Goal: Task Accomplishment & Management: Use online tool/utility

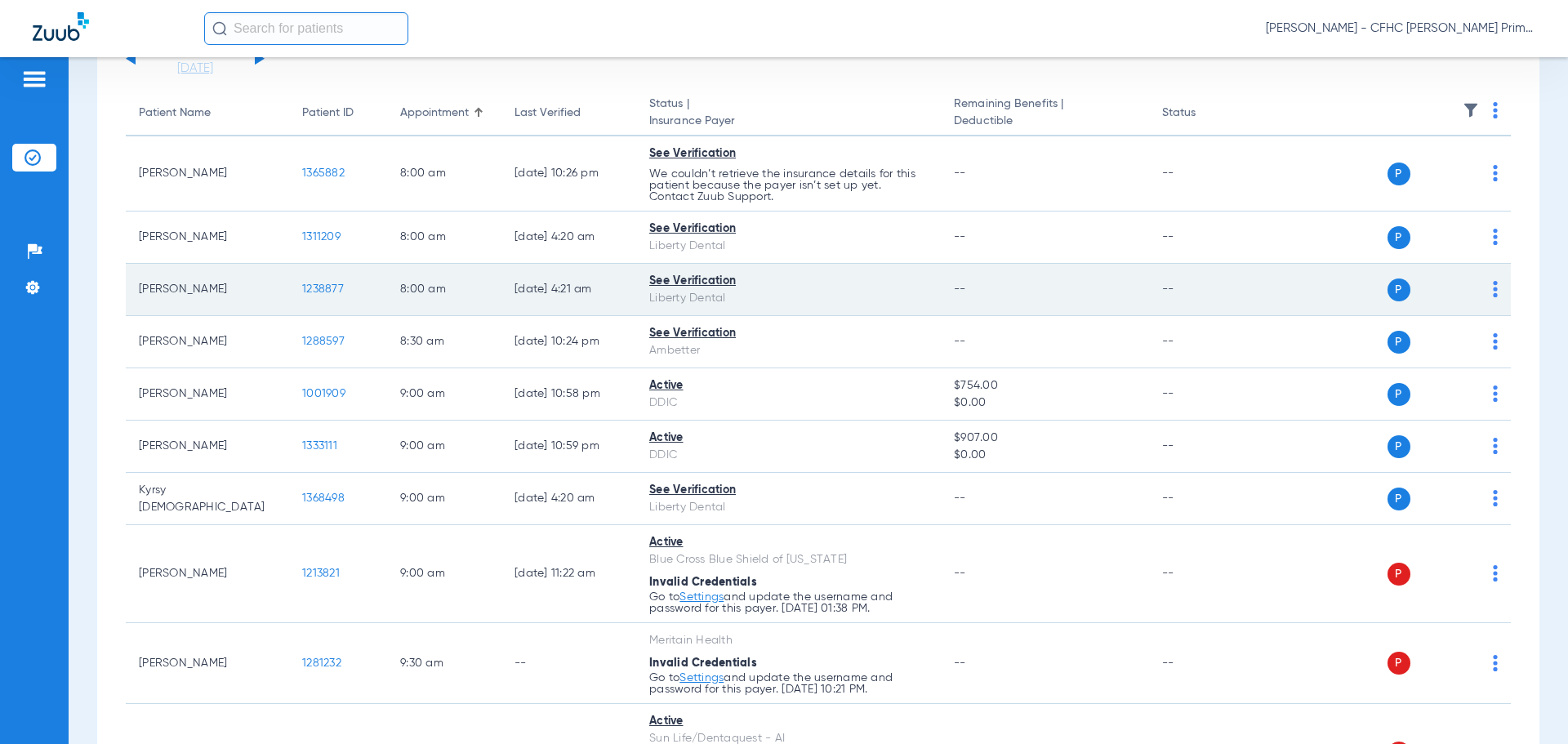
scroll to position [163, 0]
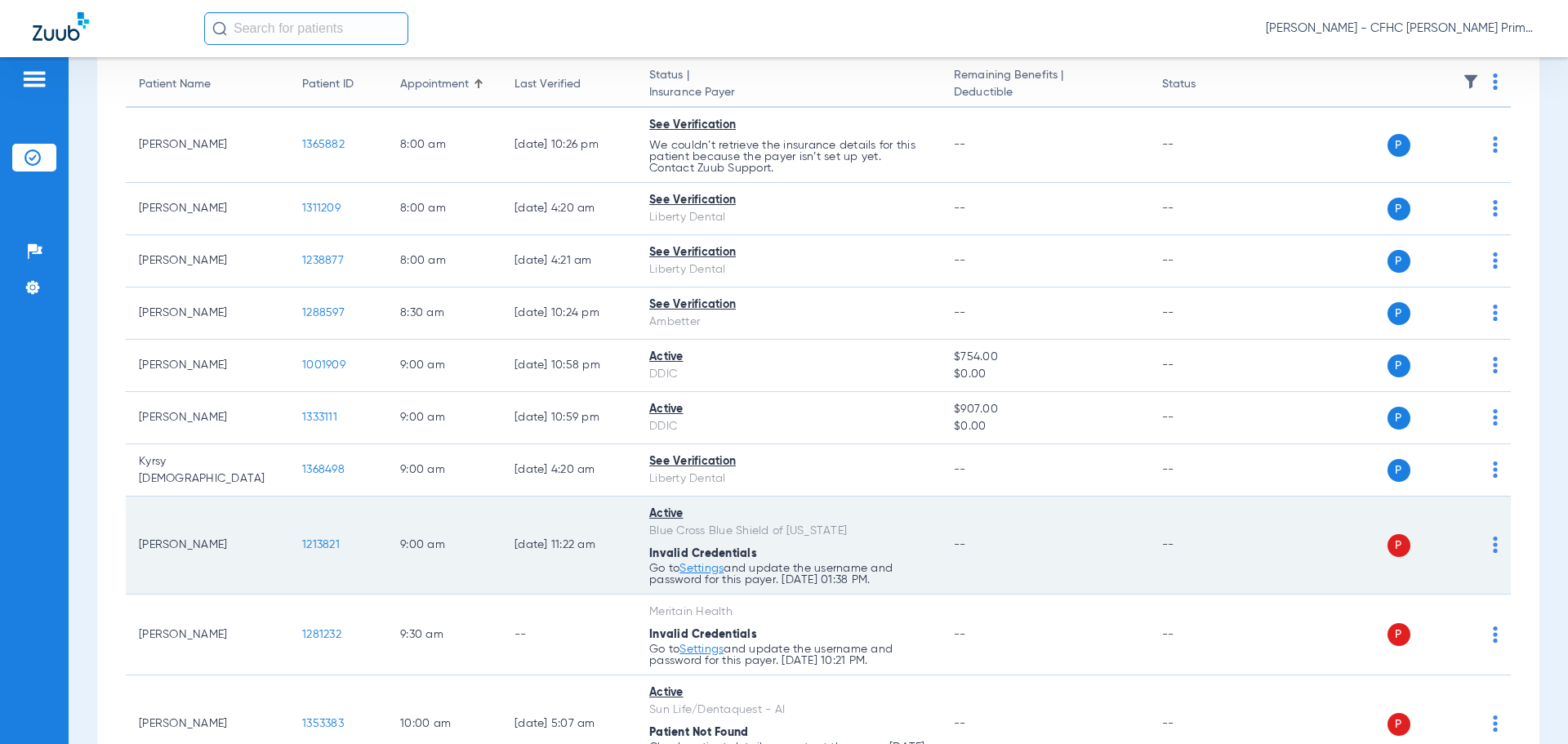
click at [325, 542] on span "1213821" at bounding box center [321, 544] width 38 height 11
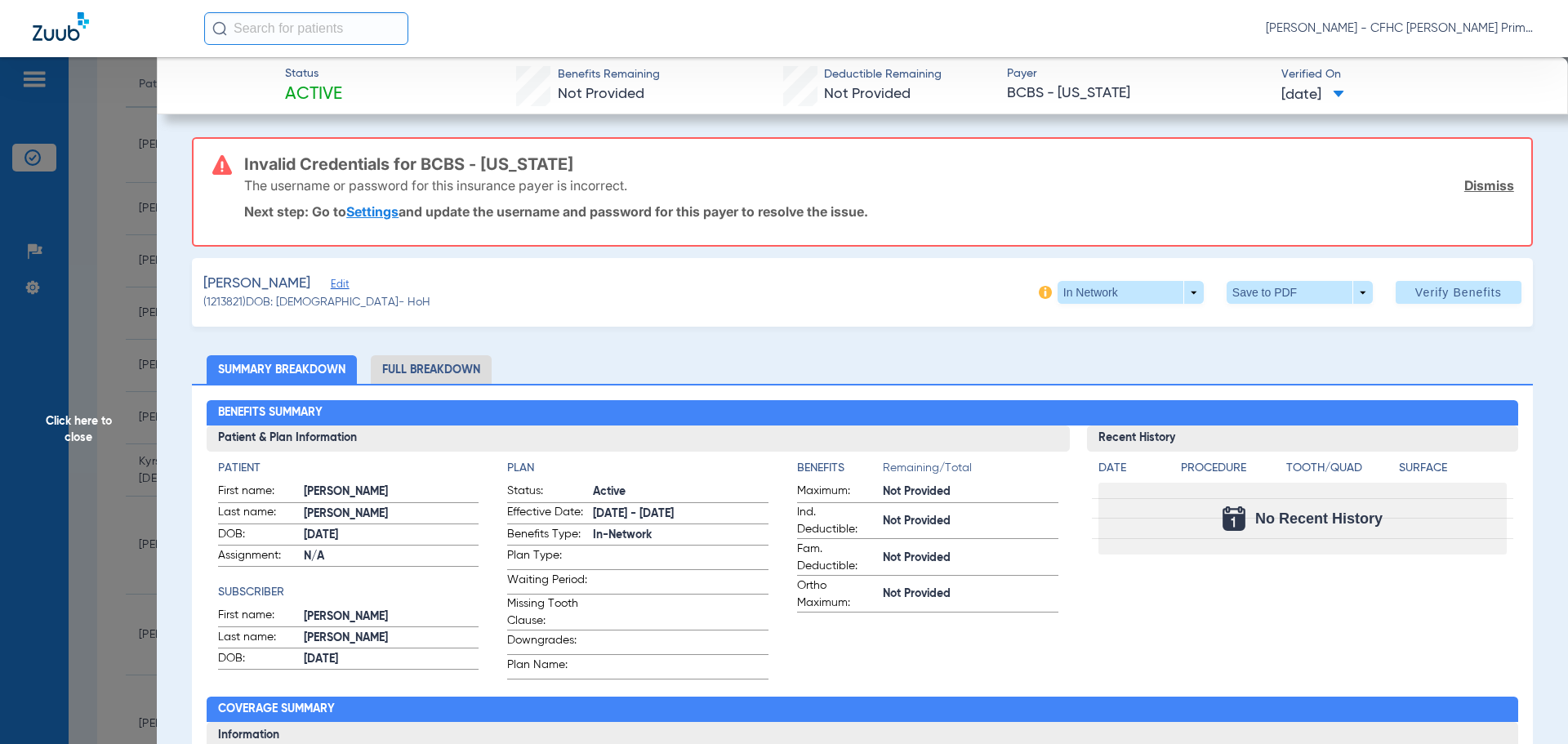
click at [1470, 188] on link "Dismiss" at bounding box center [1489, 185] width 50 height 16
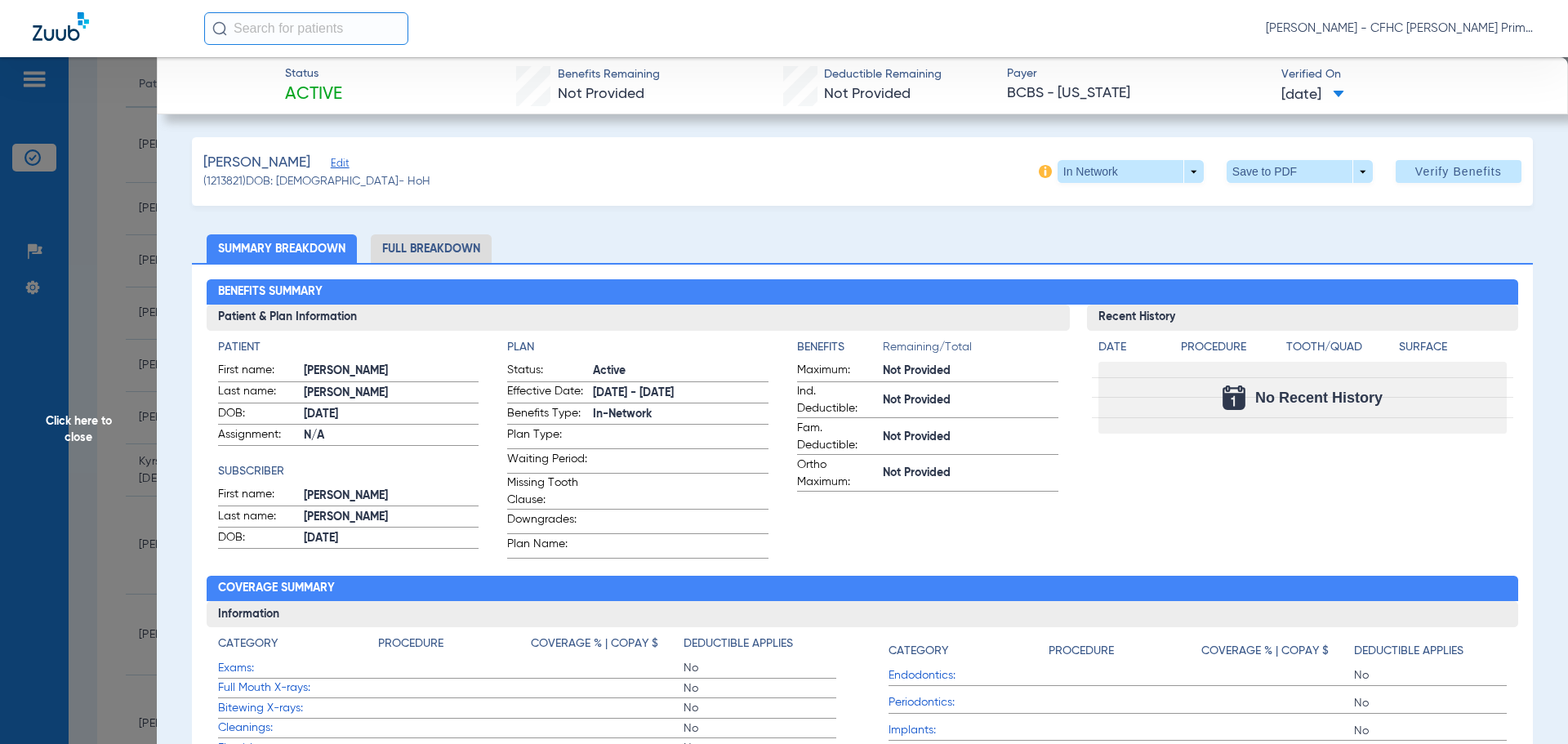
click at [448, 246] on li "Full Breakdown" at bounding box center [431, 249] width 121 height 28
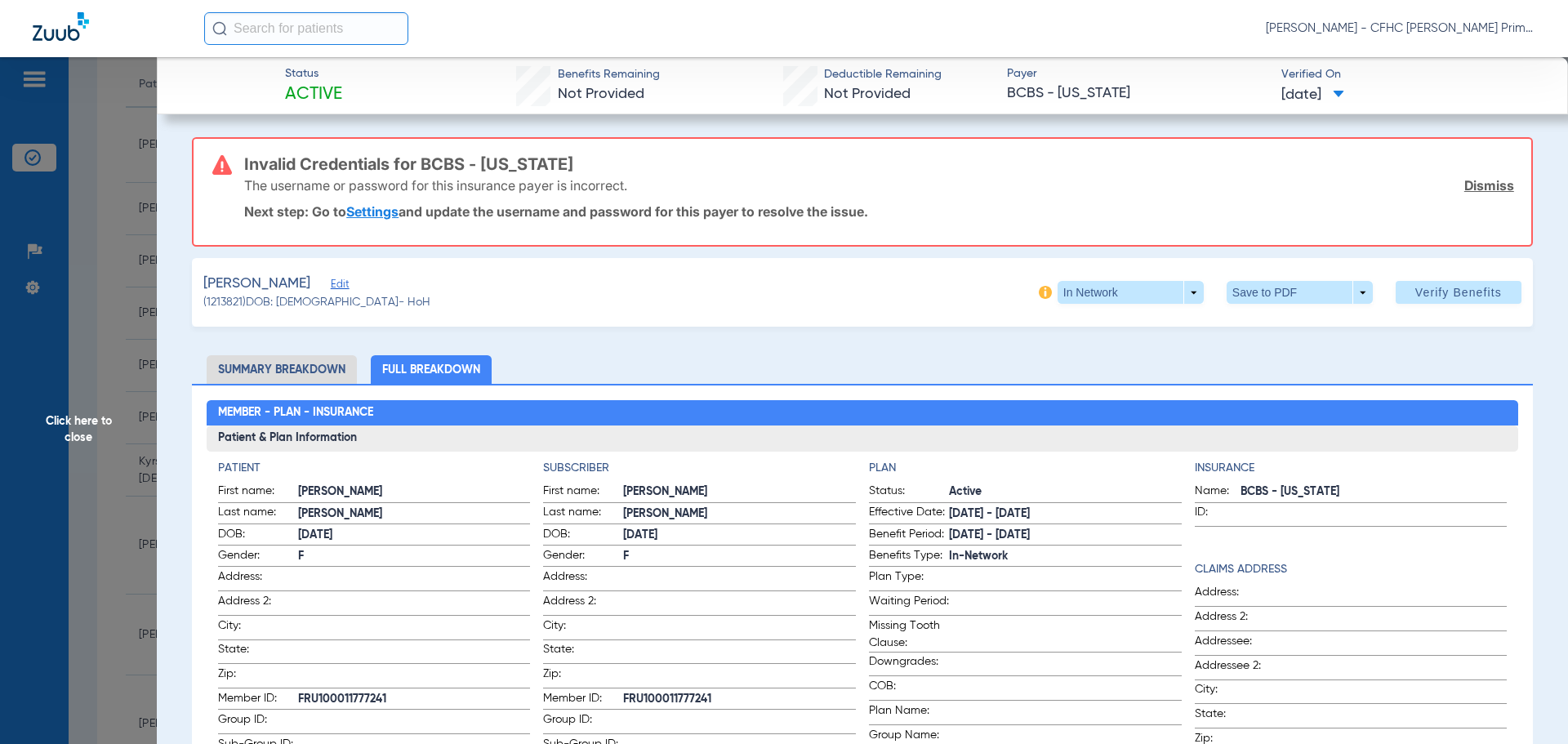
click at [1477, 184] on link "Dismiss" at bounding box center [1489, 185] width 50 height 16
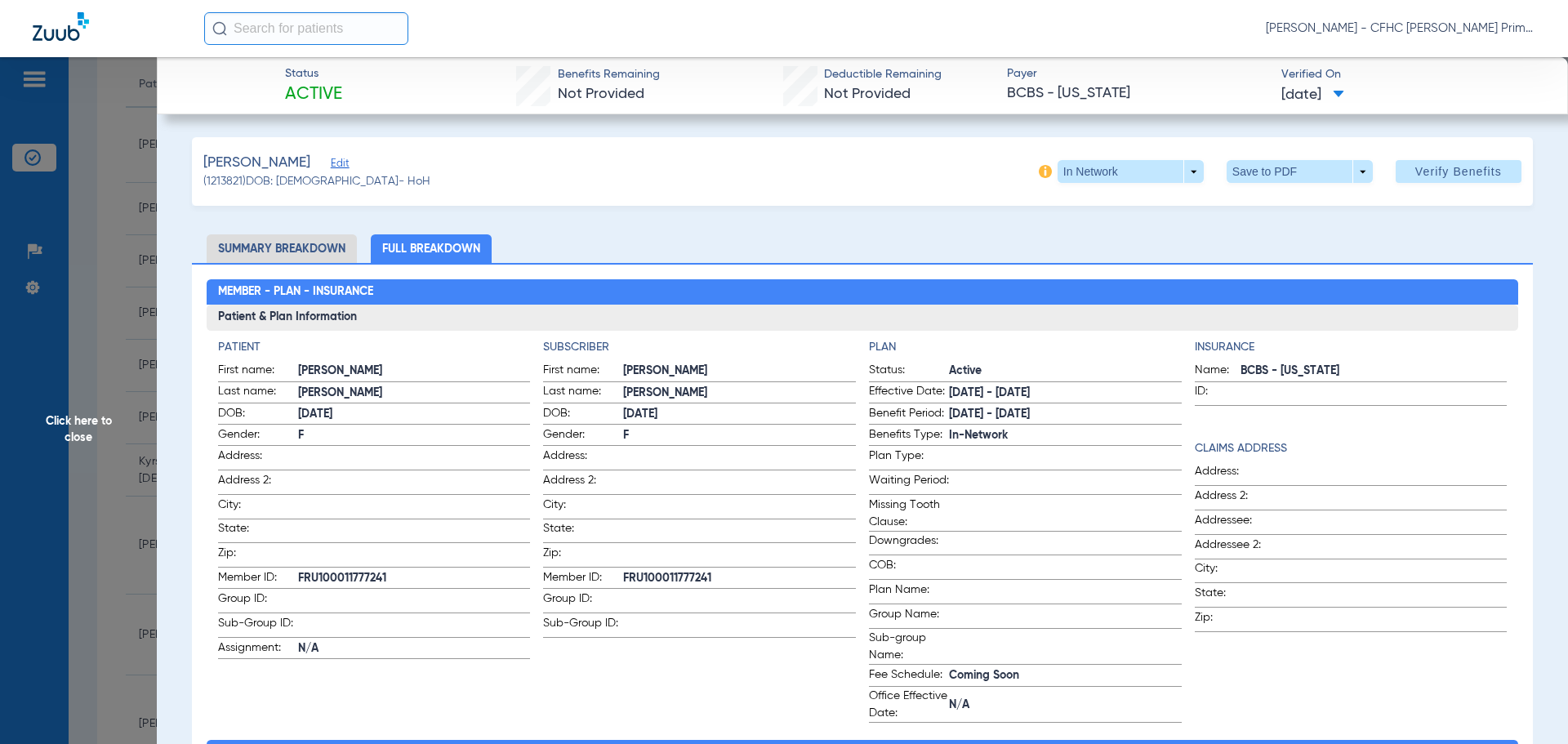
click at [342, 166] on span "Edit" at bounding box center [338, 165] width 15 height 15
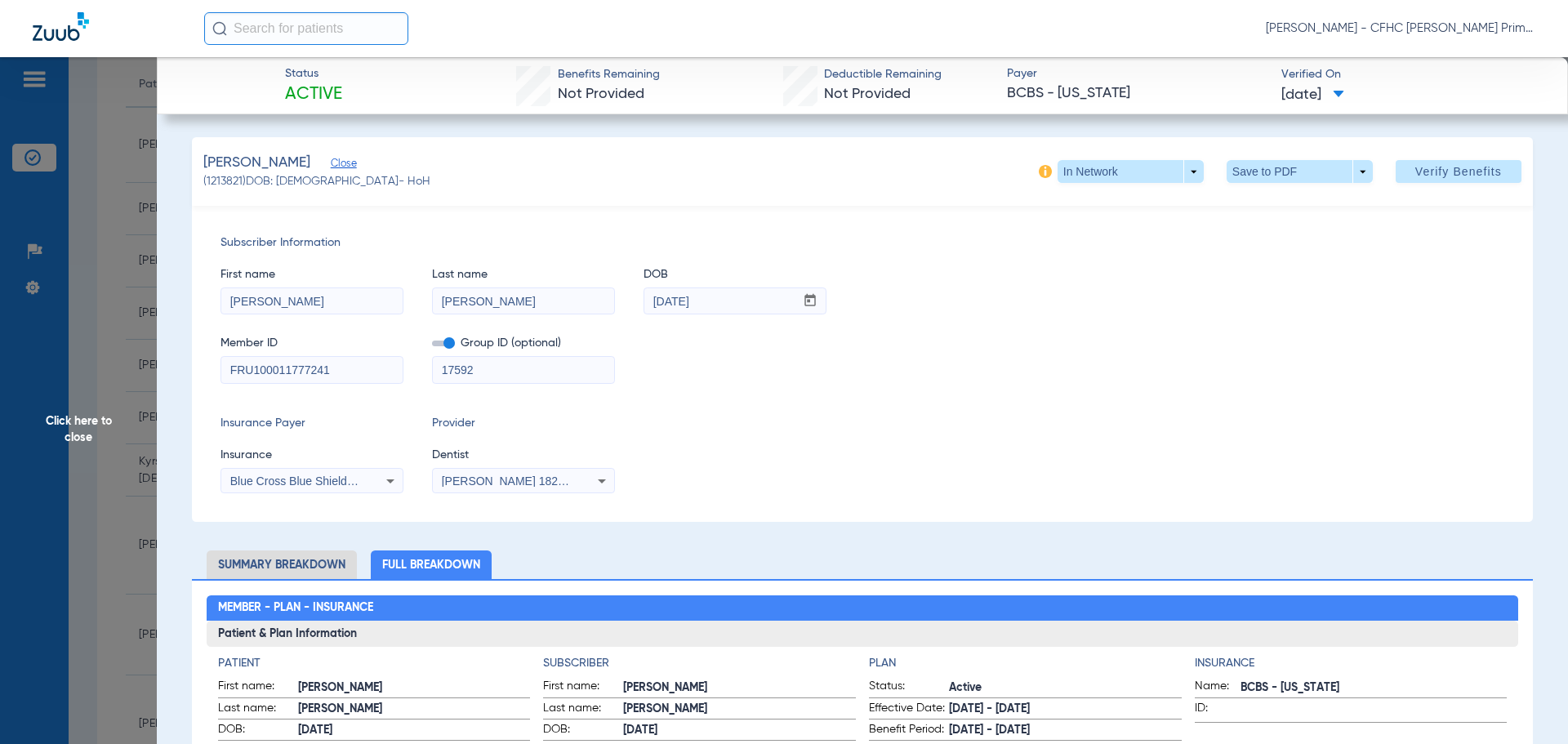
click at [445, 339] on label at bounding box center [443, 343] width 23 height 17
click at [432, 347] on input "checkbox" at bounding box center [432, 347] width 0 height 0
click at [1415, 169] on span "Verify Benefits" at bounding box center [1458, 171] width 87 height 13
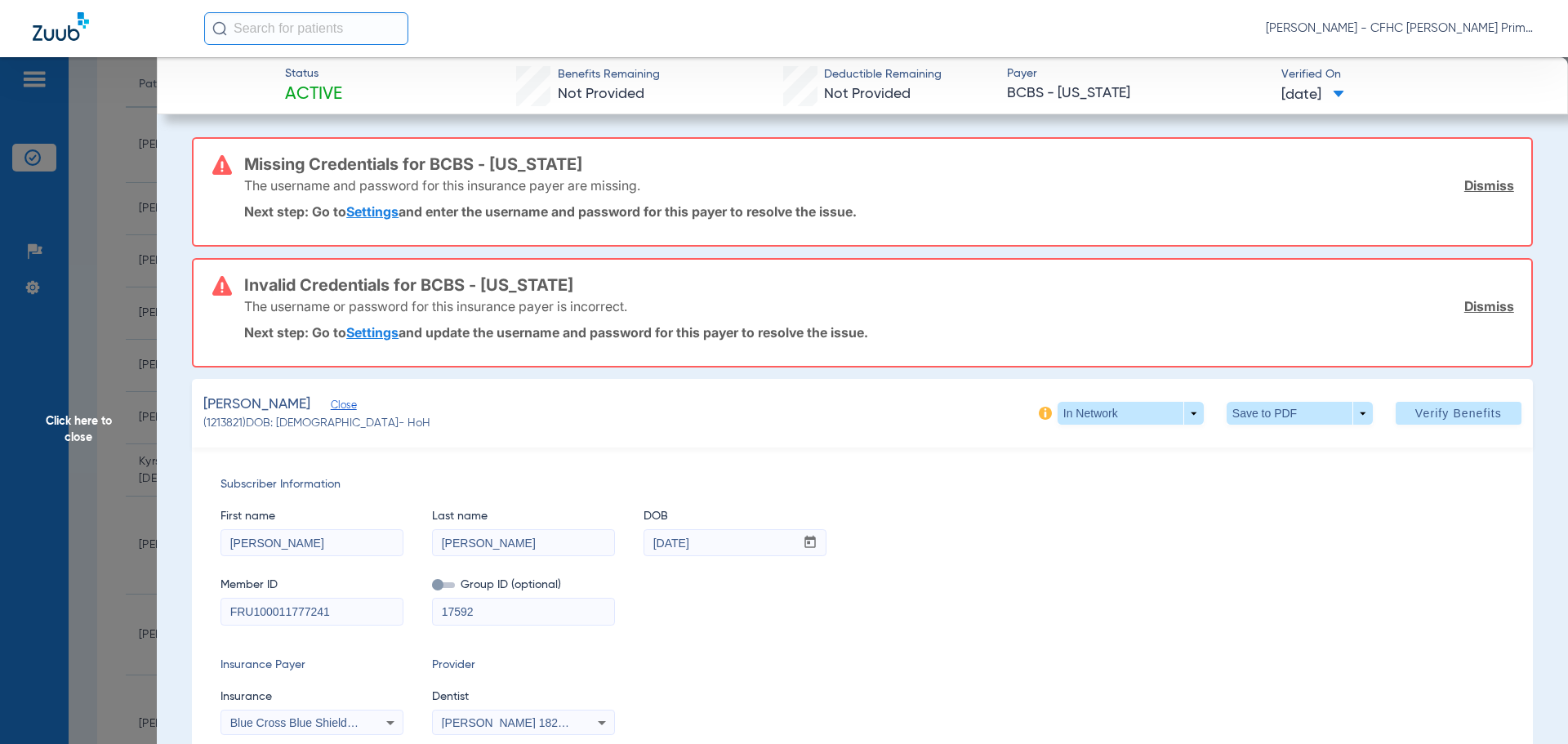
click at [1483, 188] on link "Dismiss" at bounding box center [1489, 185] width 50 height 16
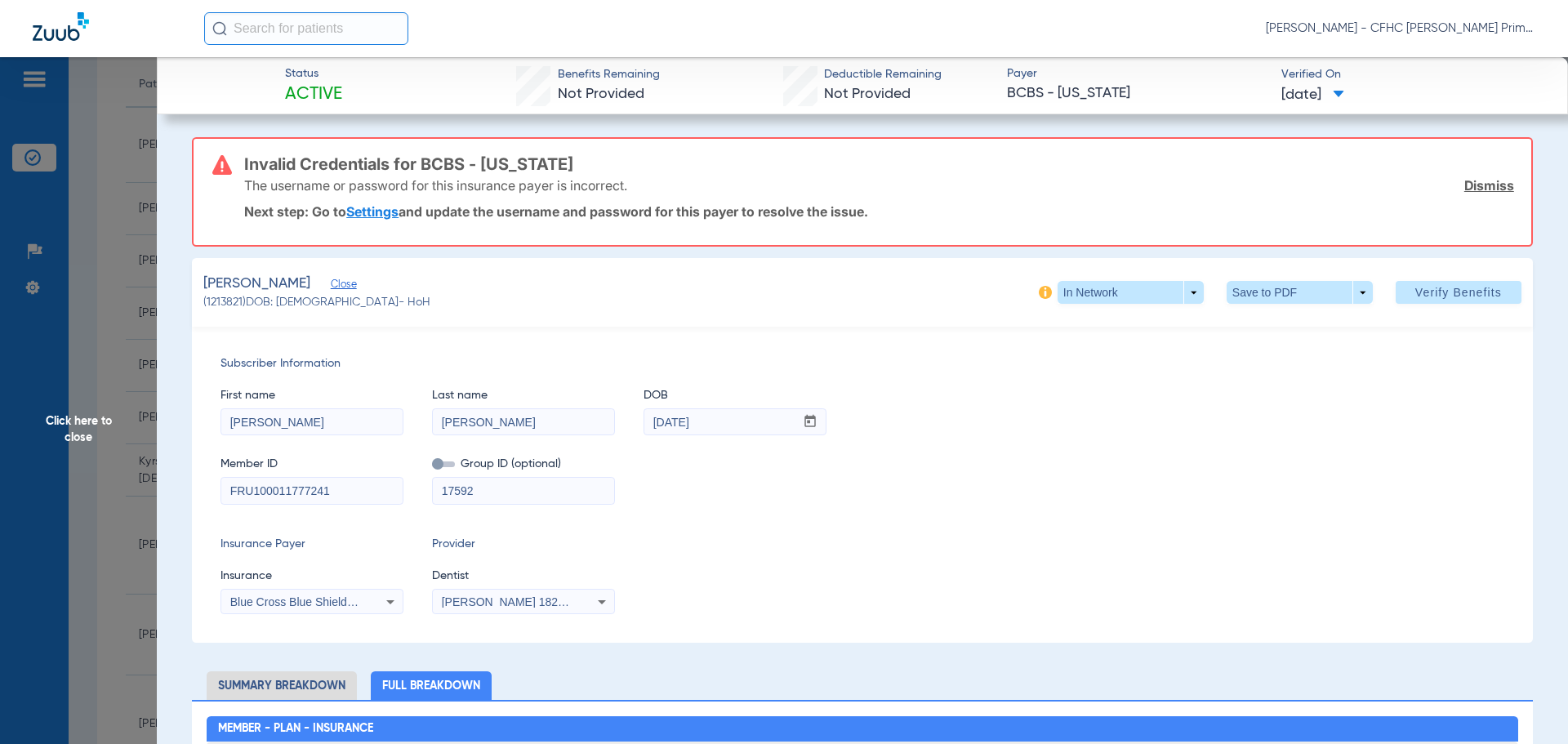
click at [1483, 188] on link "Dismiss" at bounding box center [1489, 185] width 50 height 16
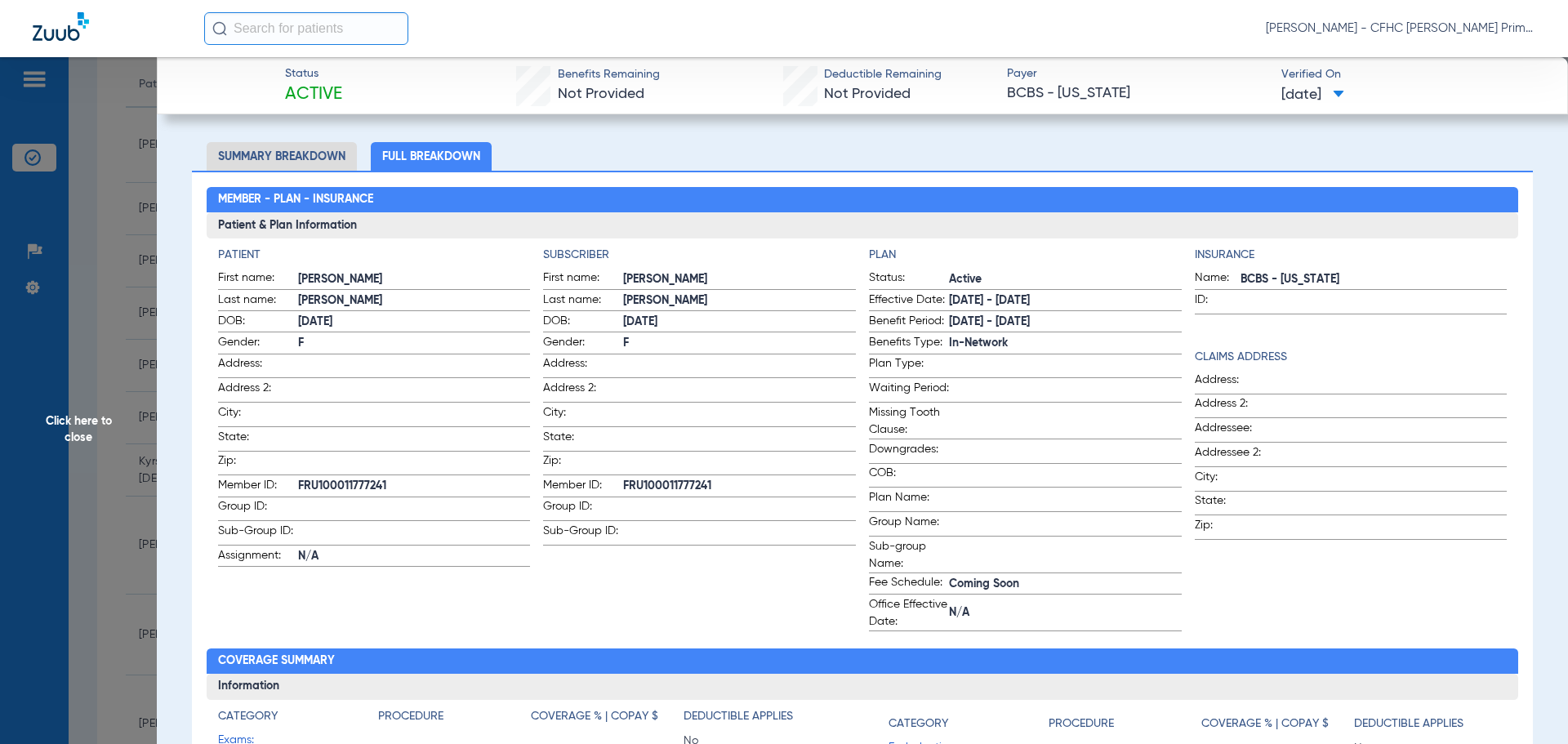
scroll to position [0, 0]
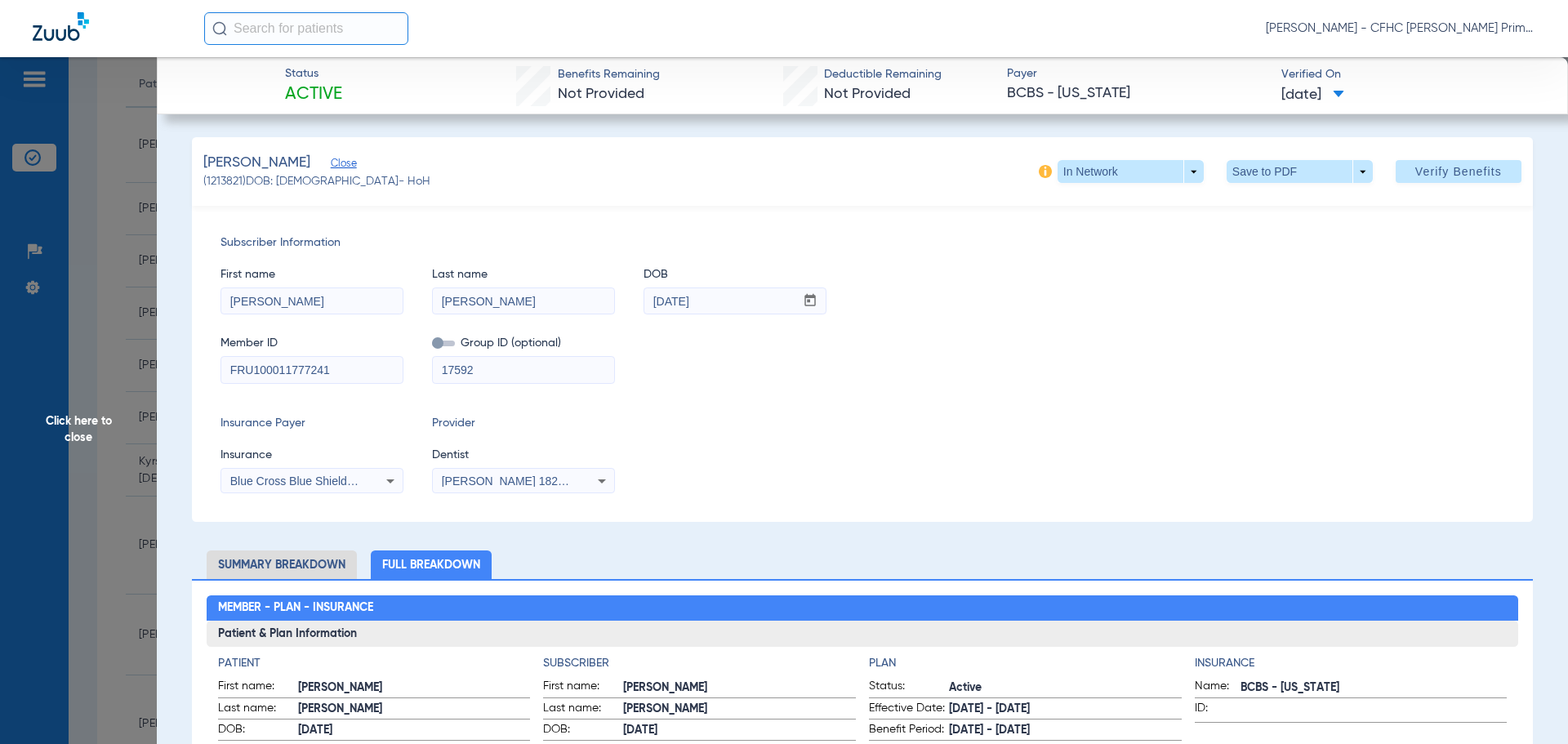
drag, startPoint x: 1408, startPoint y: 167, endPoint x: 1192, endPoint y: 238, distance: 227.4
click at [1415, 167] on span "Verify Benefits" at bounding box center [1458, 171] width 87 height 13
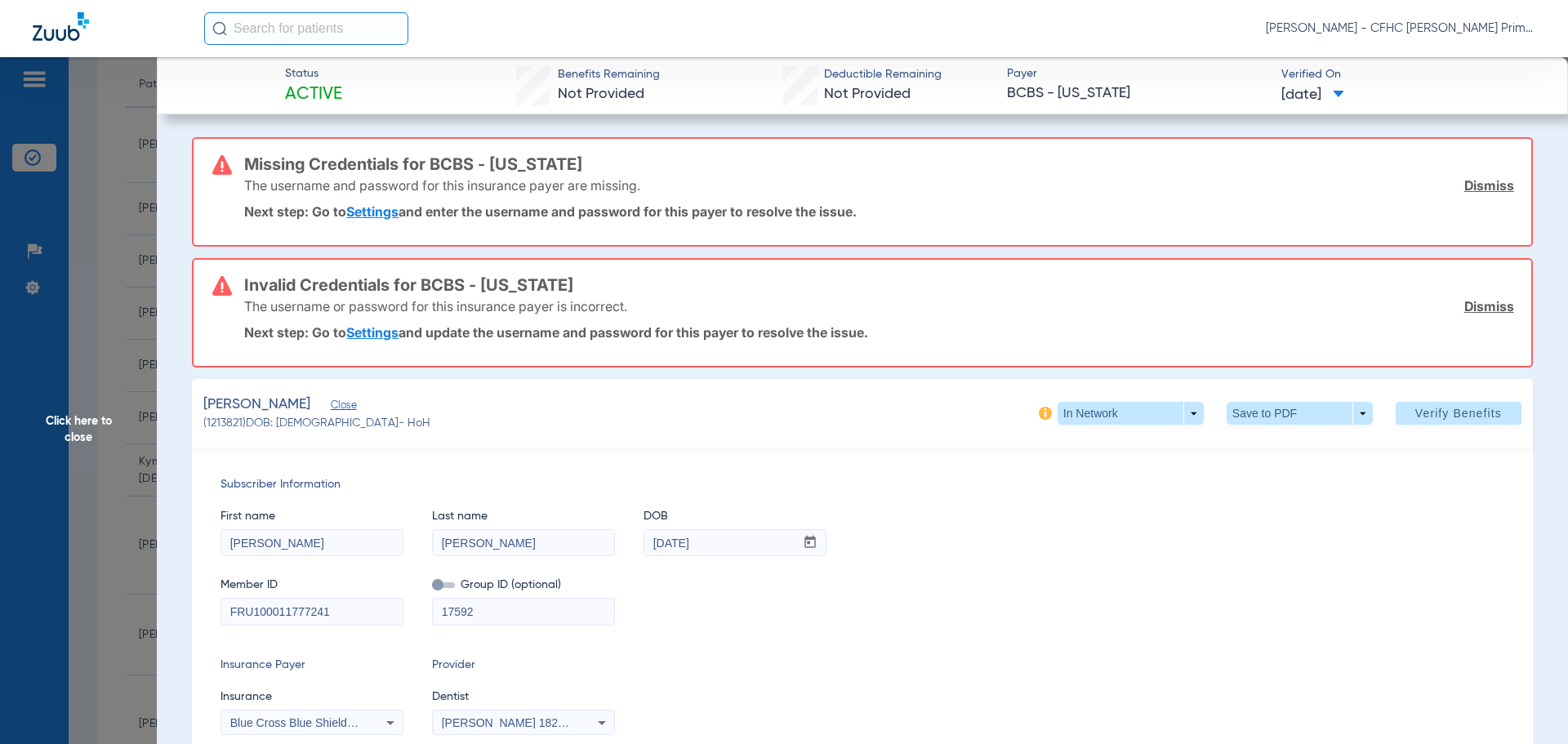
click at [1470, 187] on link "Dismiss" at bounding box center [1489, 185] width 50 height 16
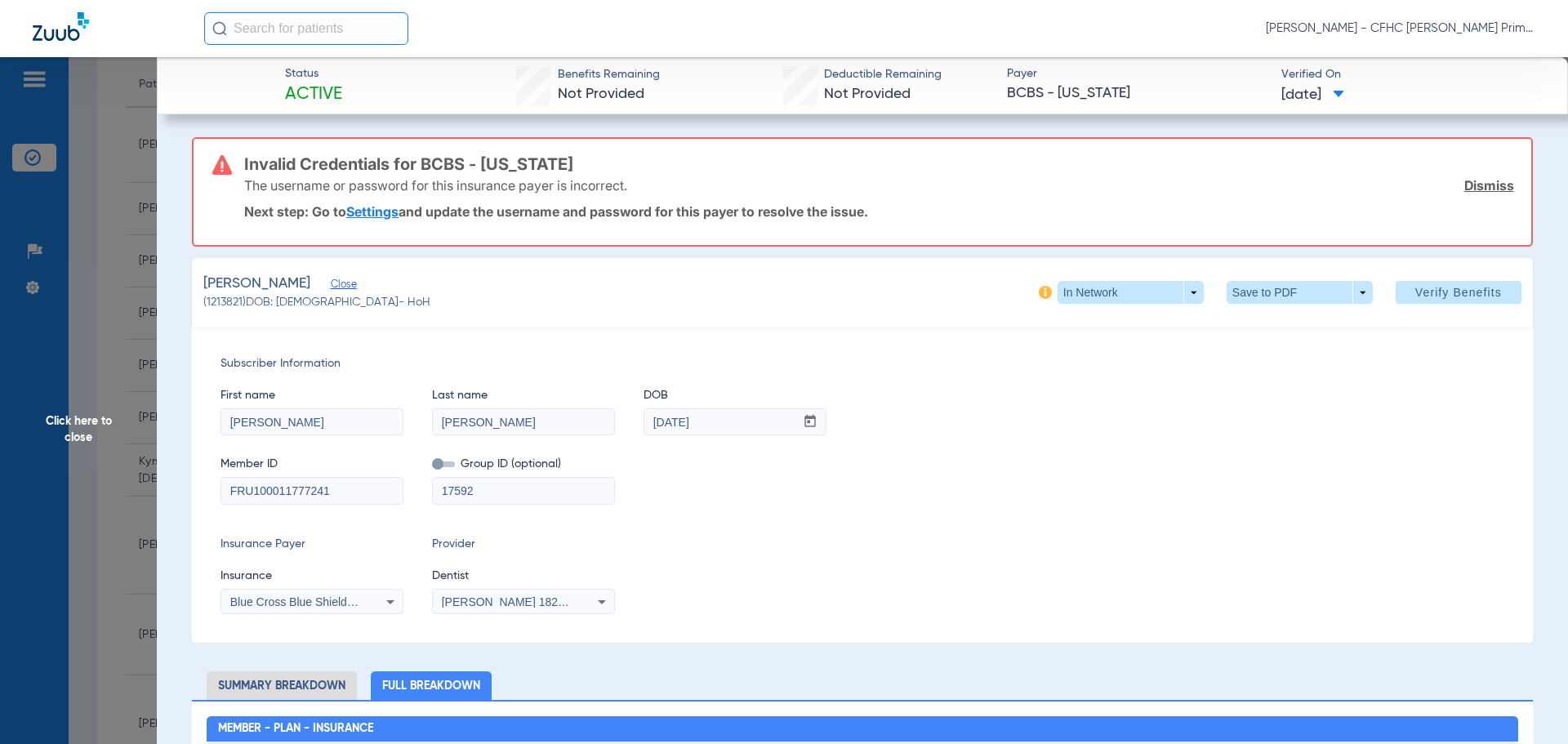
click at [1470, 187] on link "Dismiss" at bounding box center [1489, 185] width 50 height 16
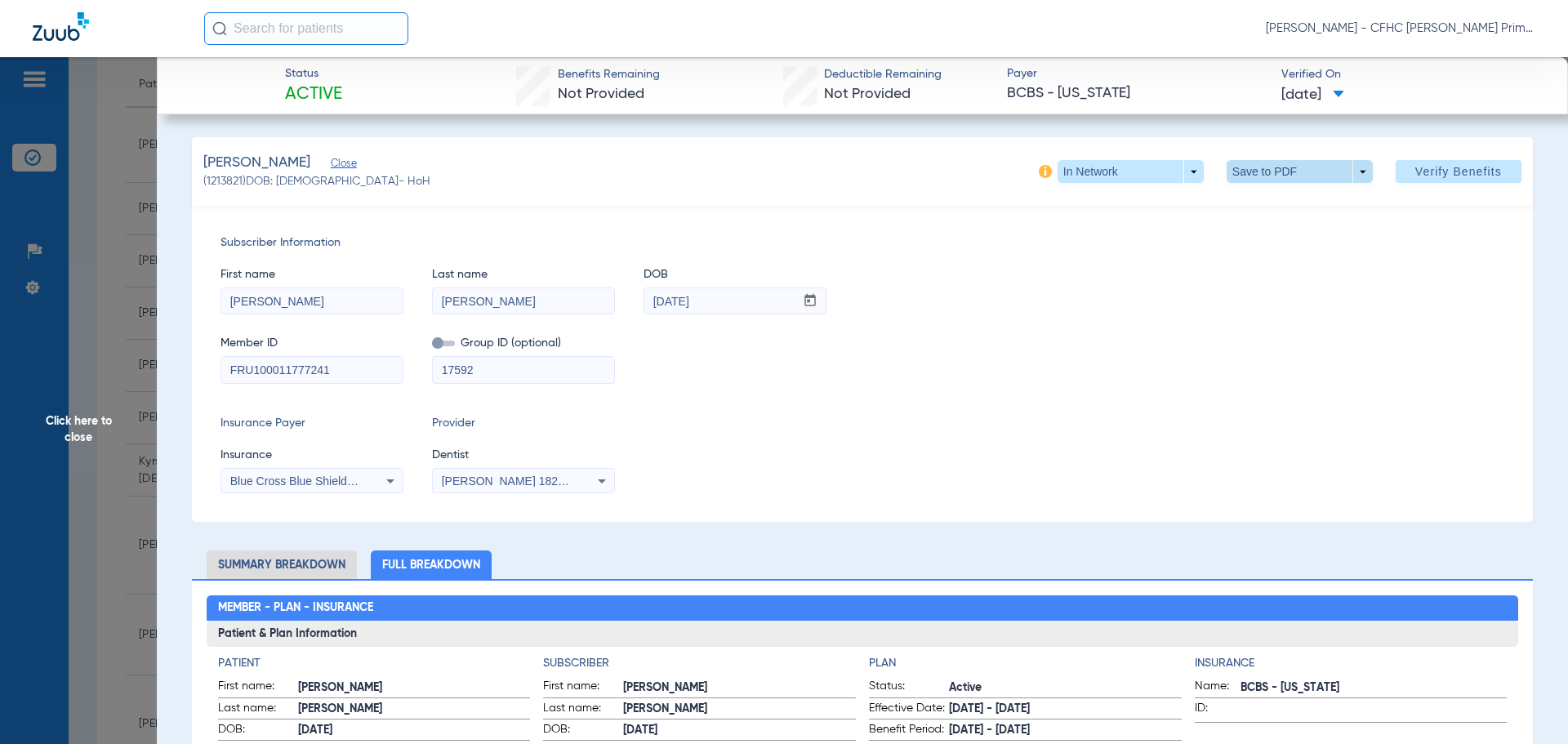
click at [1279, 174] on span at bounding box center [1299, 172] width 40 height 40
click at [1271, 203] on span "Save to PDF" at bounding box center [1292, 204] width 64 height 11
